Goal: Navigation & Orientation: Understand site structure

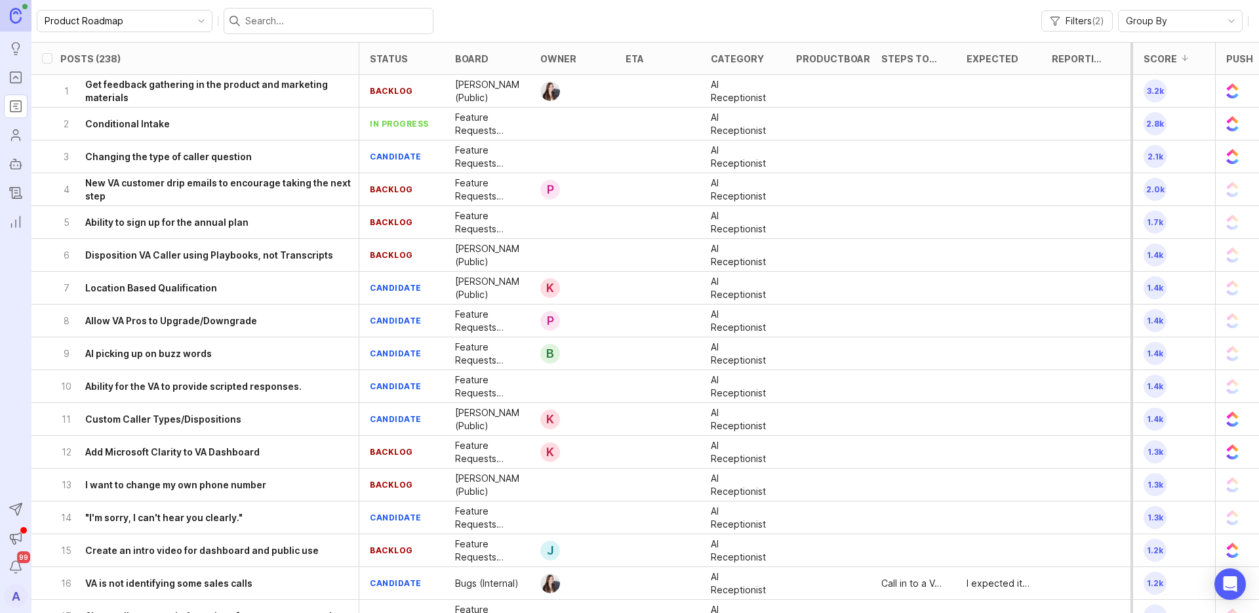
click at [14, 16] on img at bounding box center [16, 15] width 12 height 15
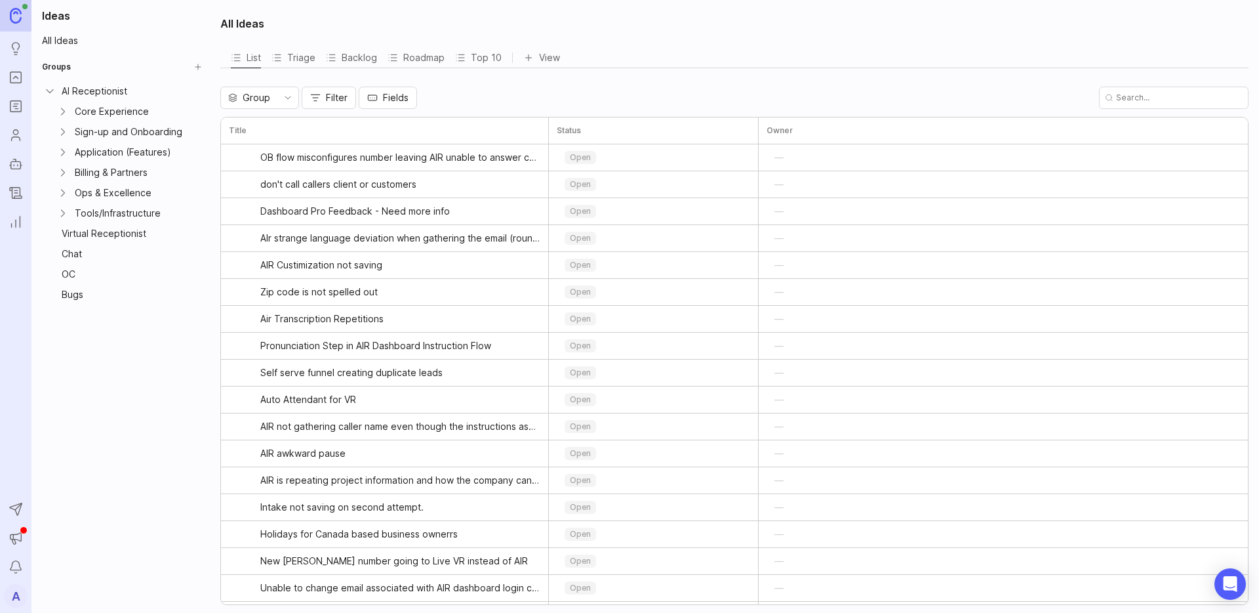
click at [68, 132] on icon "Expand Sign-up and Onboarding" at bounding box center [62, 131] width 13 height 13
click at [89, 155] on div "Sign-up" at bounding box center [138, 152] width 100 height 14
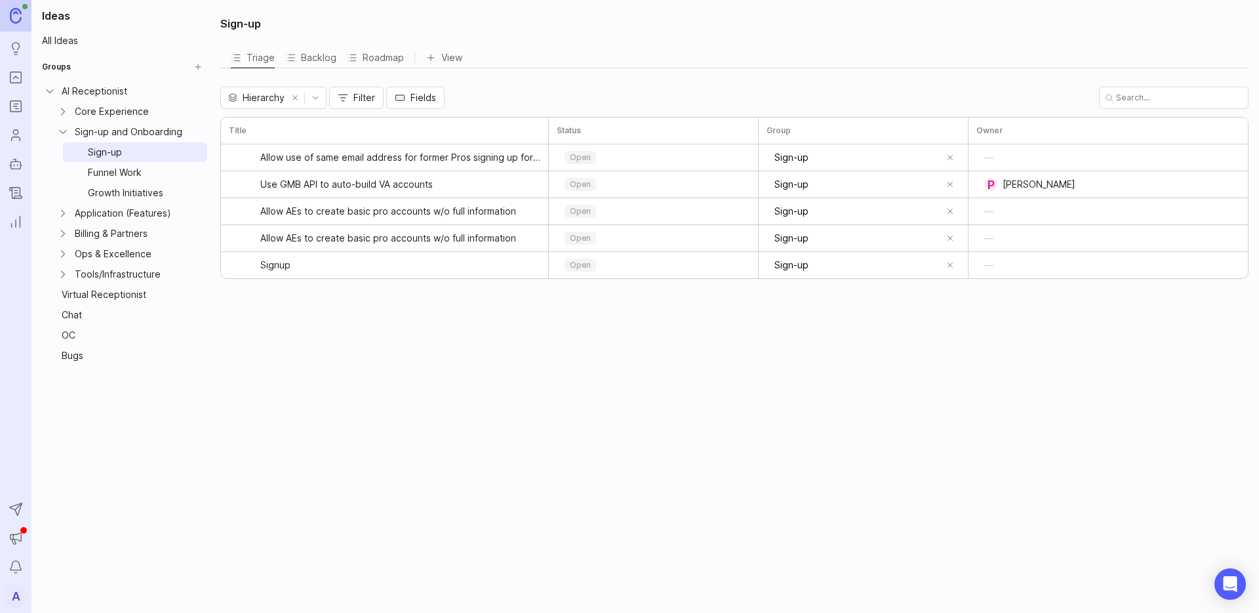
click at [106, 176] on div "Funnel Work" at bounding box center [138, 172] width 100 height 14
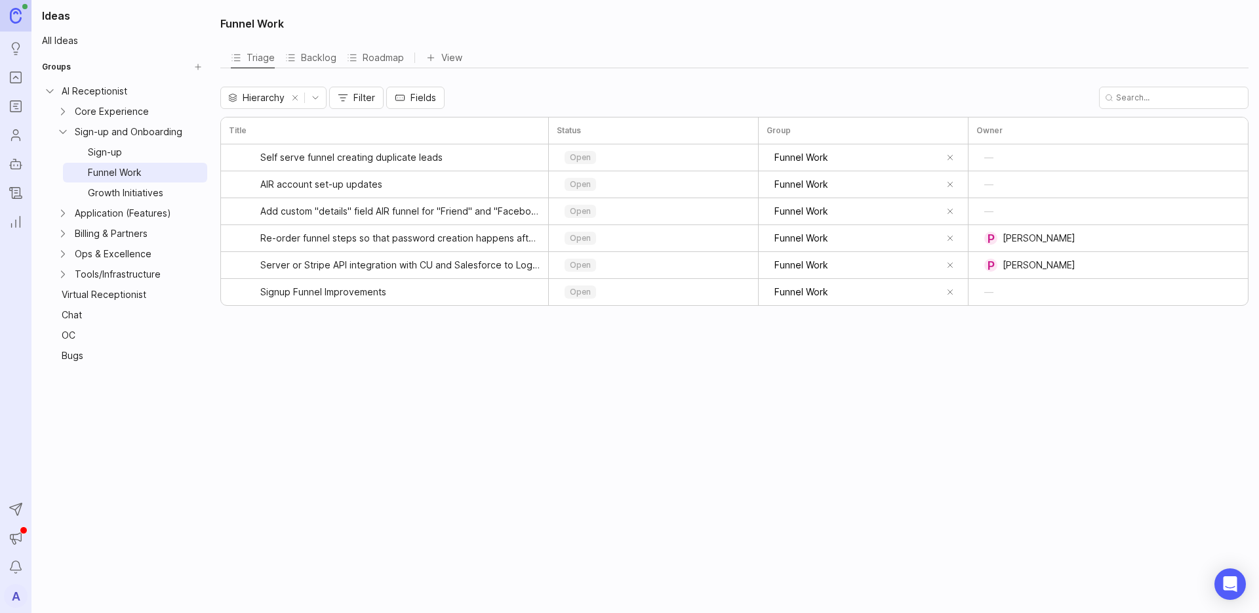
click at [110, 193] on div "Growth Initiatives" at bounding box center [138, 193] width 100 height 14
